Goal: Navigation & Orientation: Find specific page/section

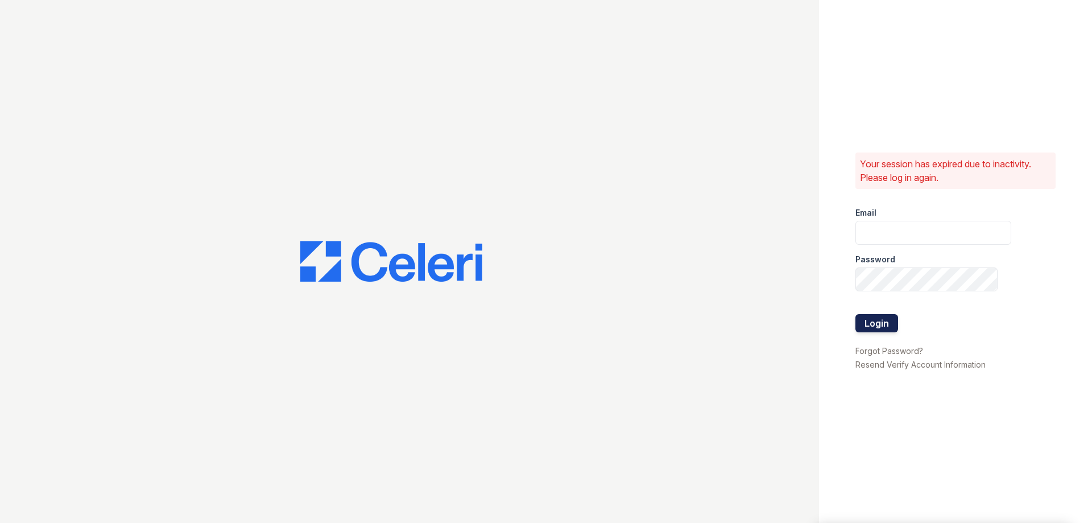
type input "[EMAIL_ADDRESS][DOMAIN_NAME]"
click at [882, 319] on button "Login" at bounding box center [876, 323] width 43 height 18
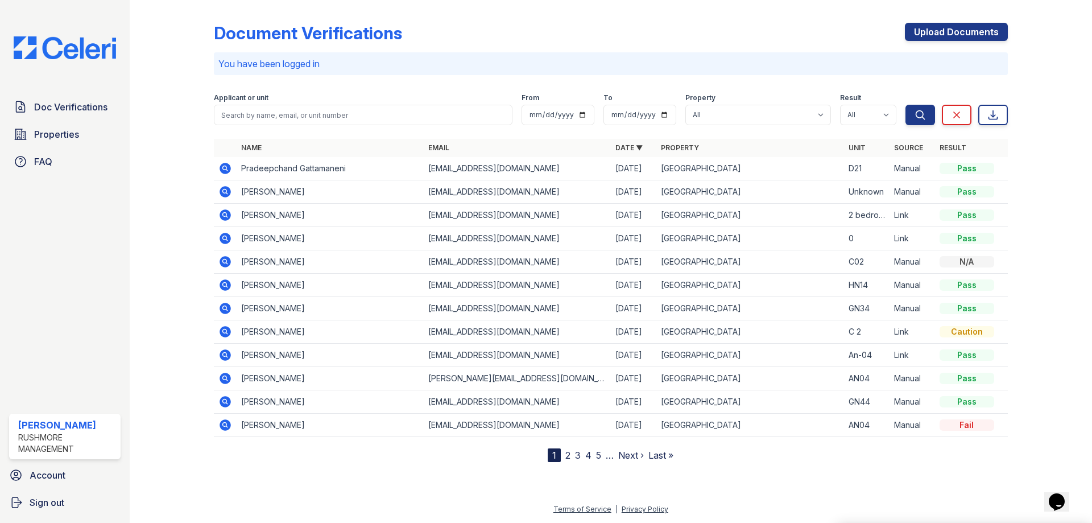
click at [628, 454] on link "Next ›" at bounding box center [631, 454] width 26 height 11
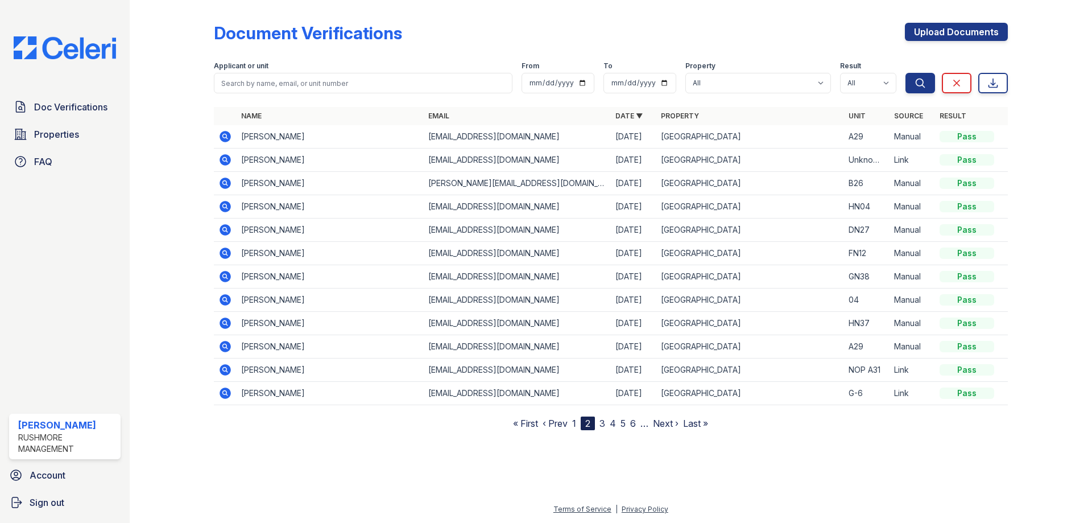
click at [574, 421] on link "1" at bounding box center [574, 422] width 4 height 11
